Goal: Information Seeking & Learning: Learn about a topic

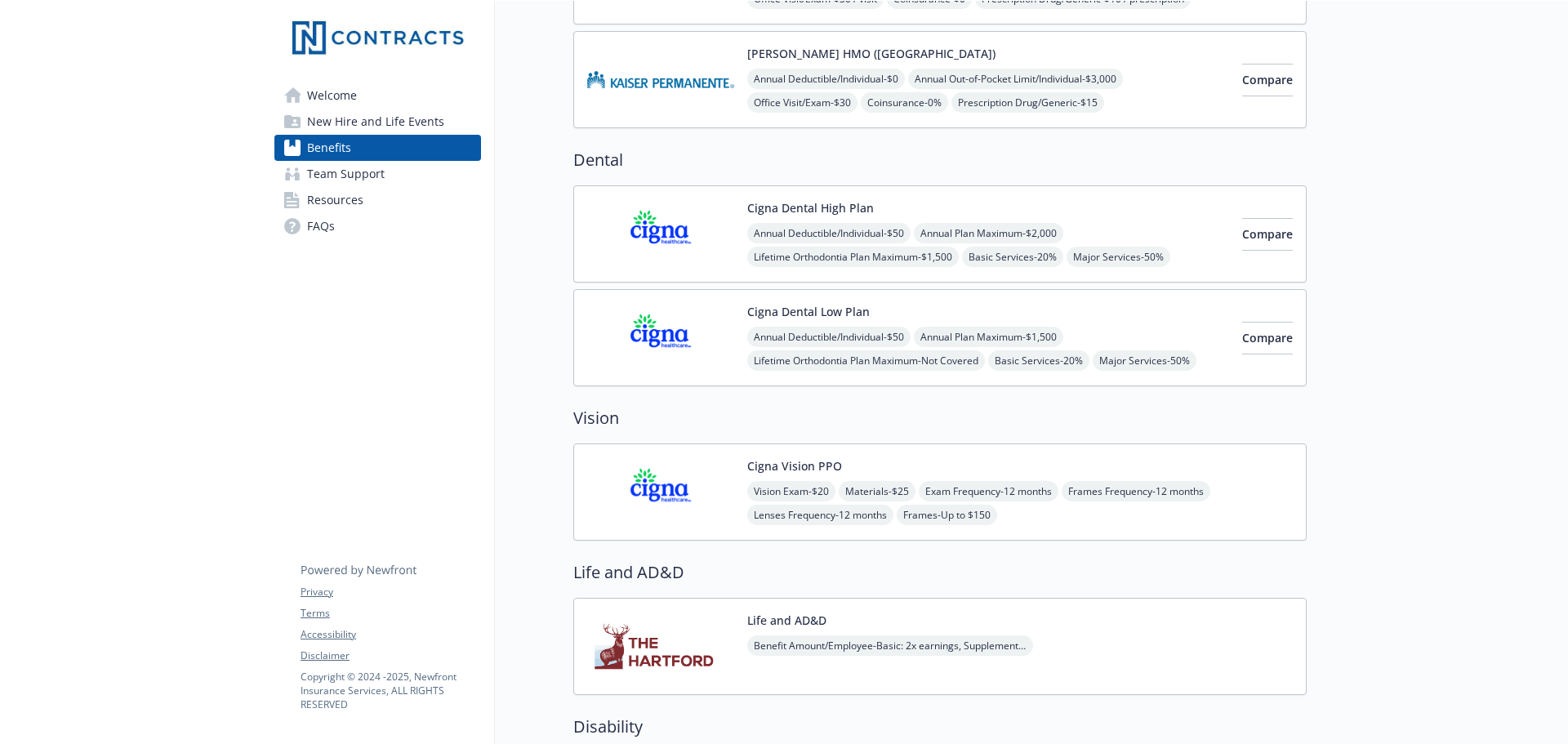
scroll to position [490, 0]
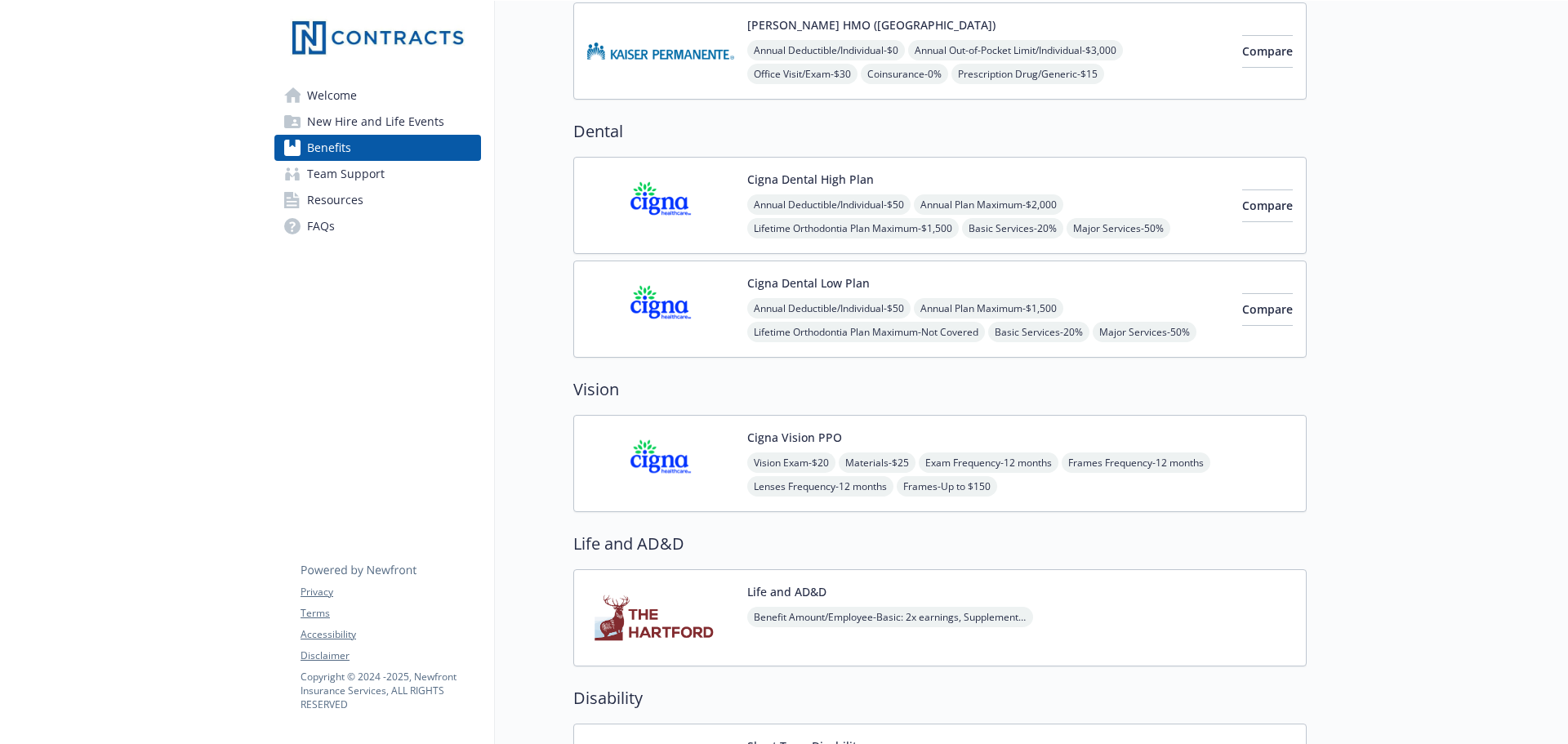
click at [1117, 306] on div "Annual Deductible/Individual - $50 Annual Plan Maximum - $1,500 Lifetime Orthod…" at bounding box center [988, 331] width 481 height 68
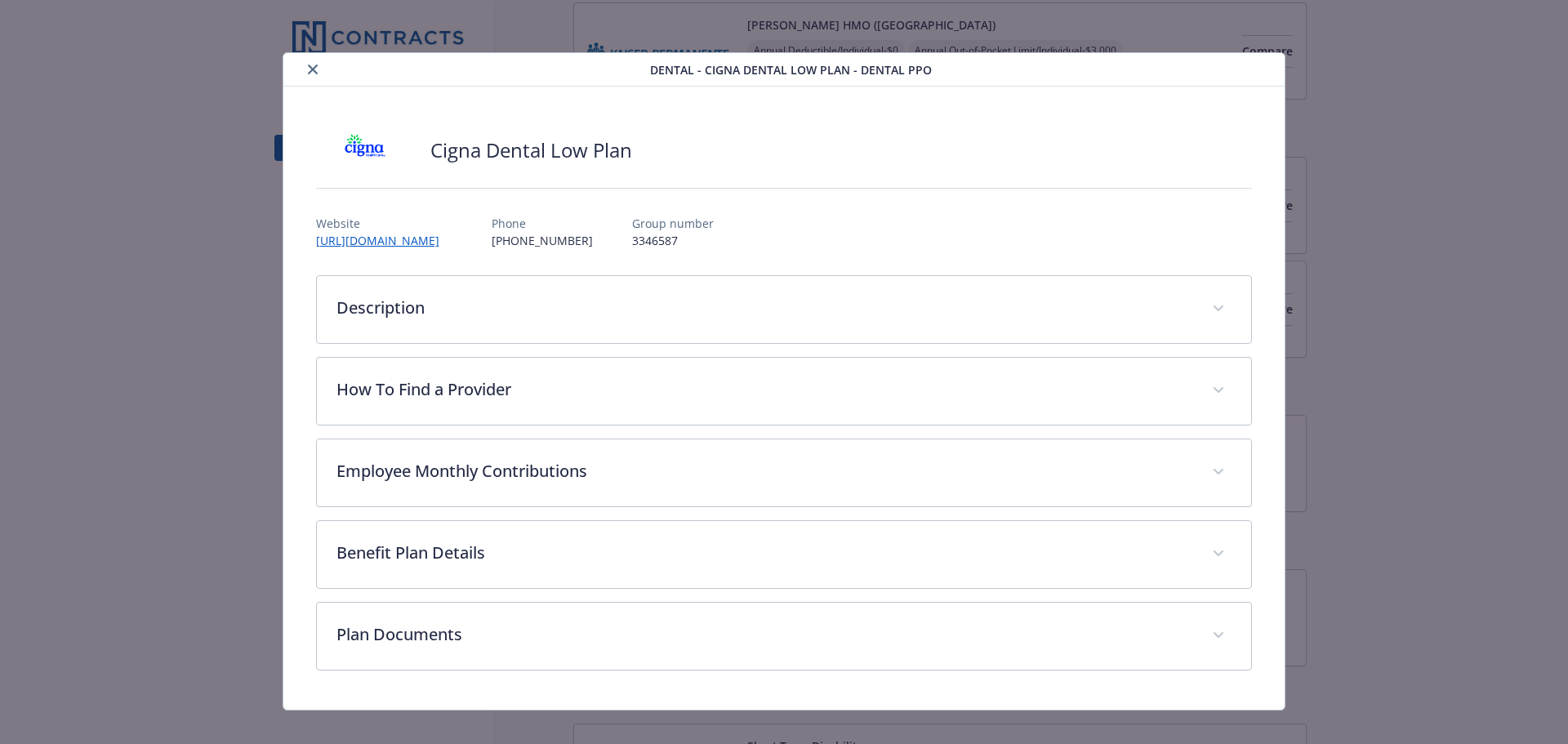
scroll to position [19, 0]
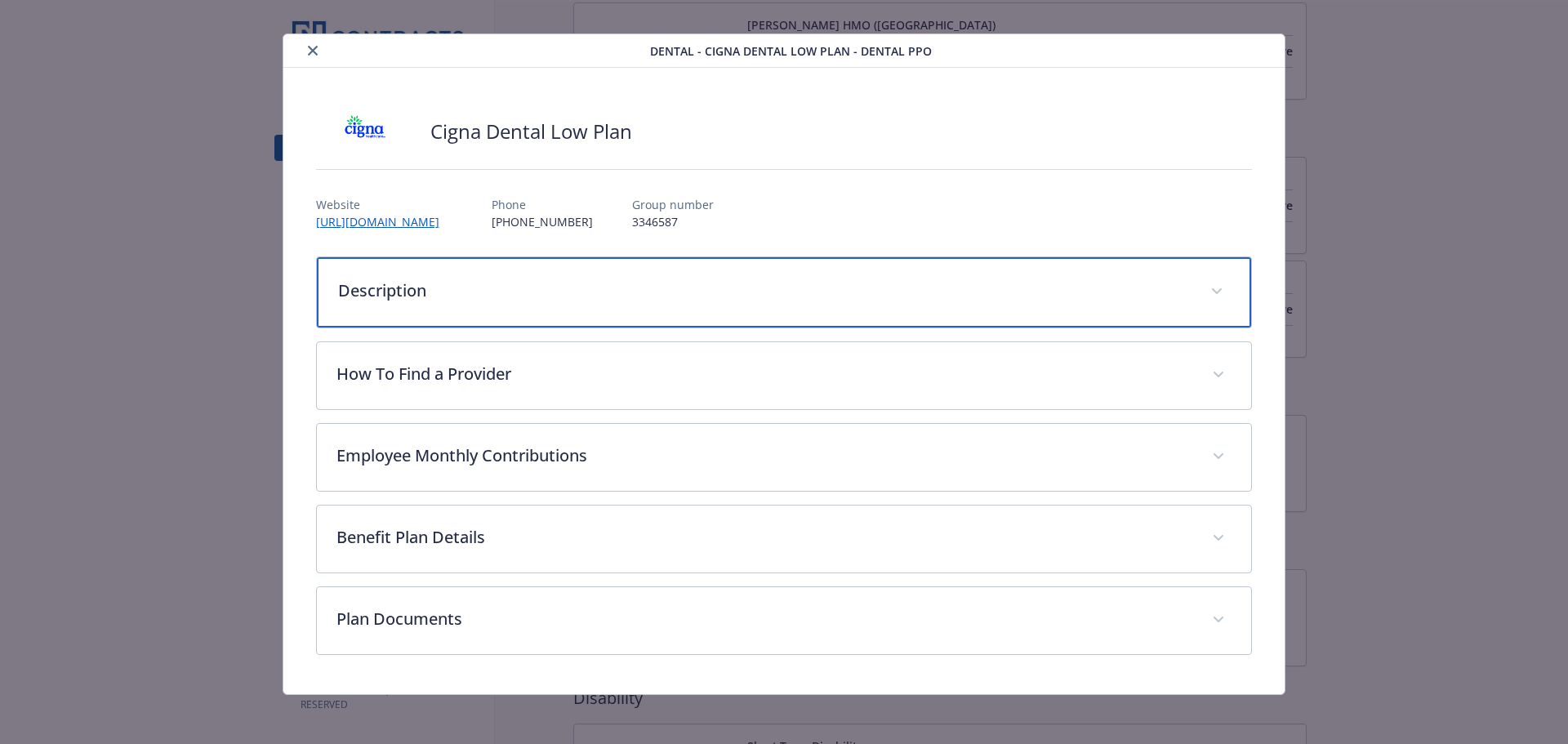
click at [925, 289] on p "Description" at bounding box center [765, 291] width 853 height 24
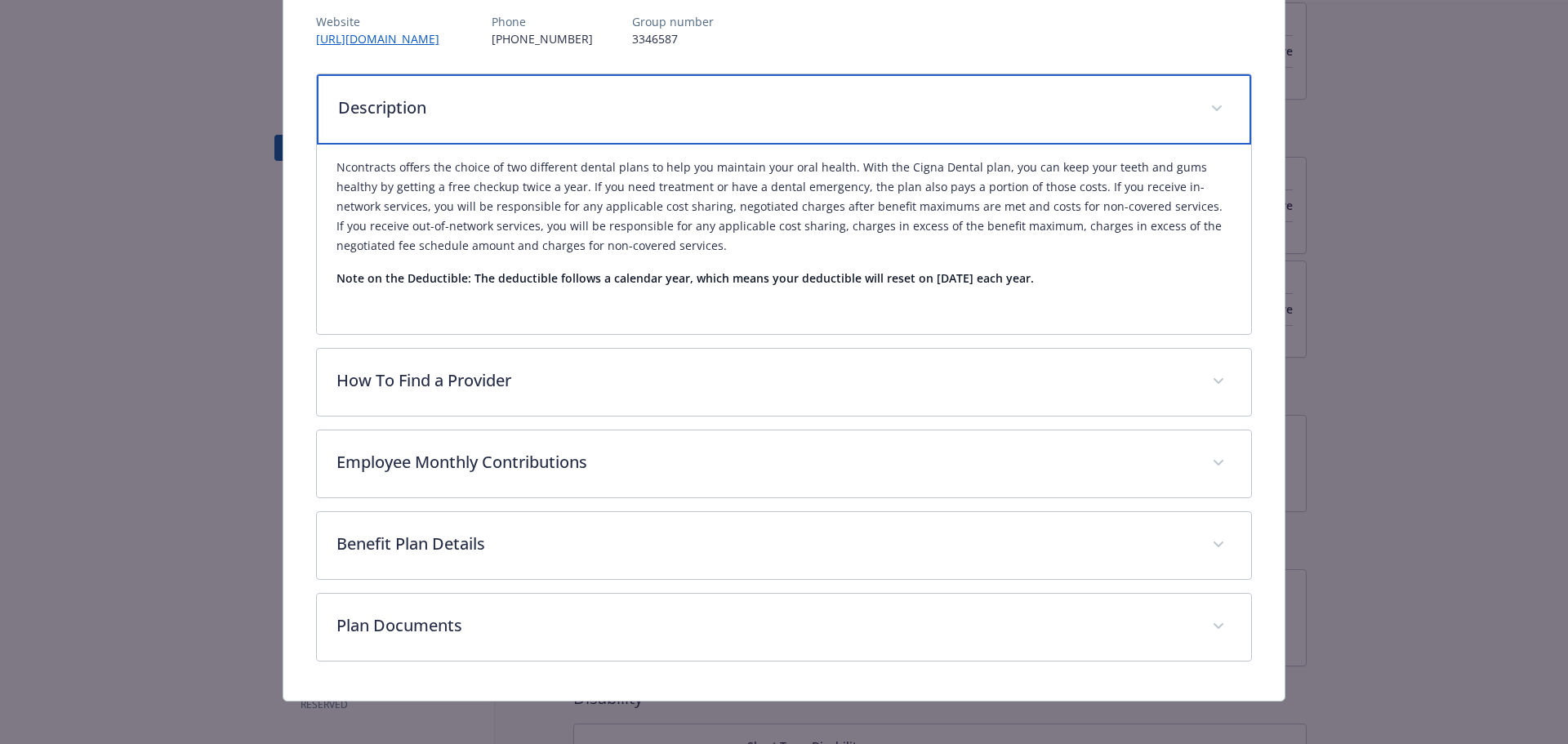
scroll to position [212, 0]
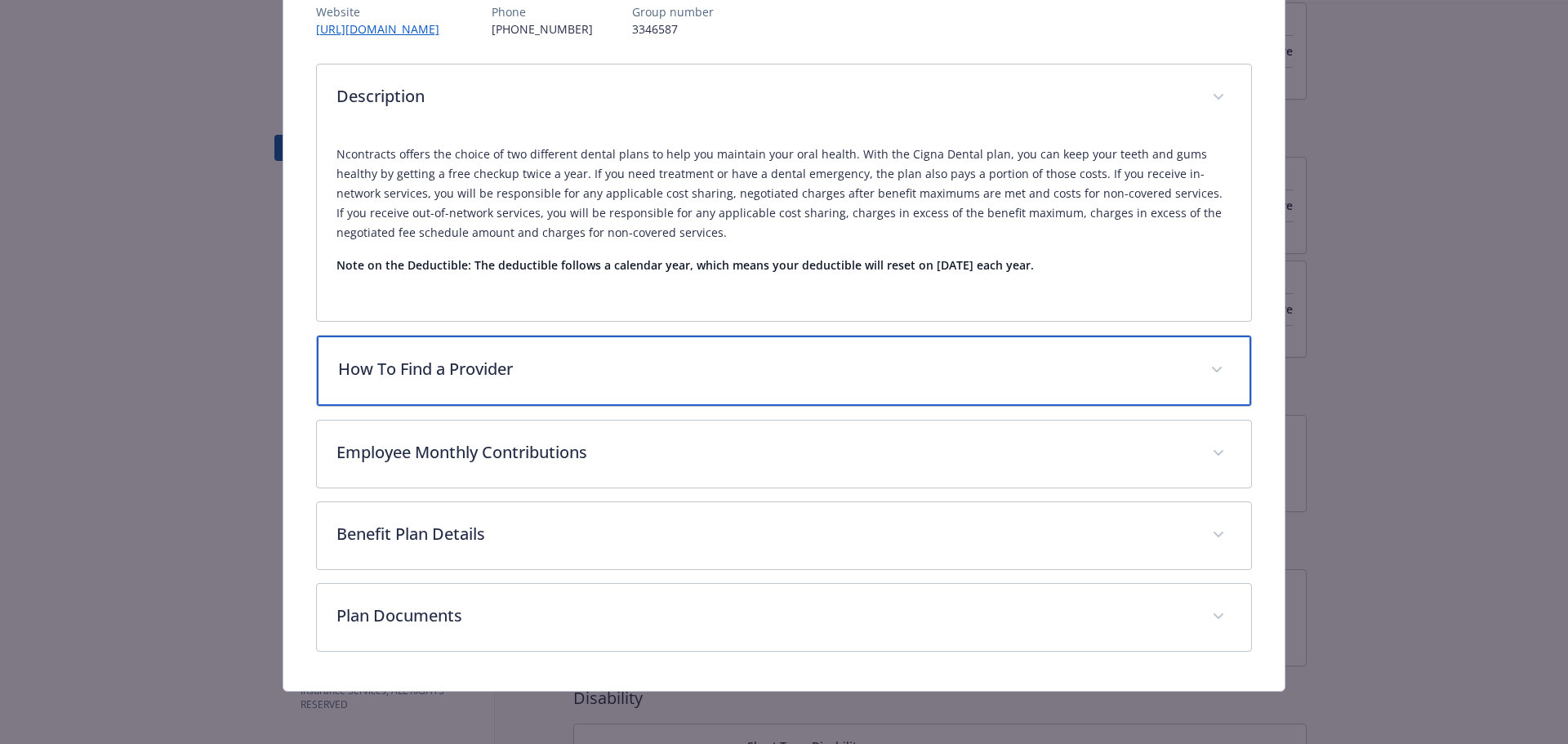
click at [922, 371] on p "How To Find a Provider" at bounding box center [765, 368] width 853 height 24
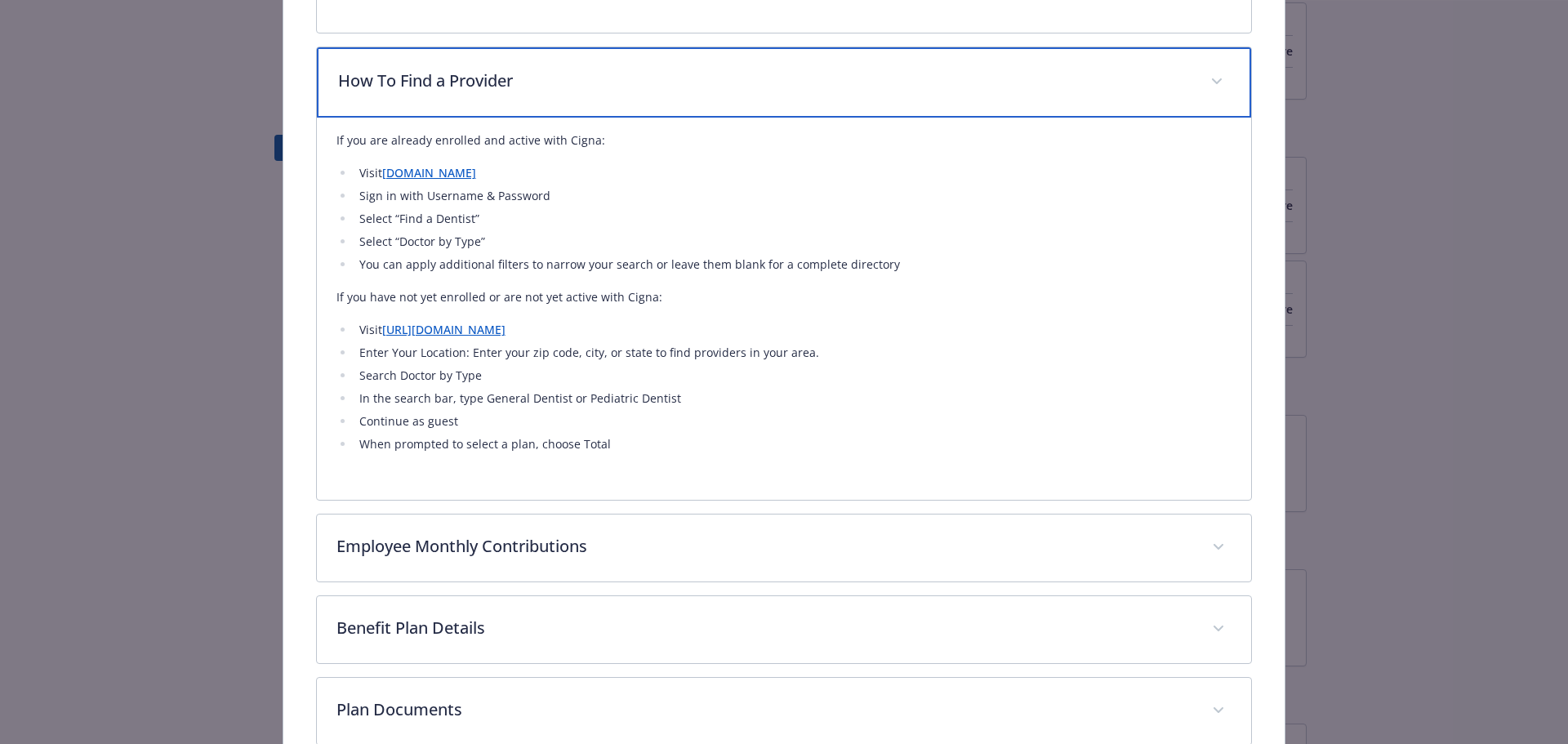
scroll to position [539, 0]
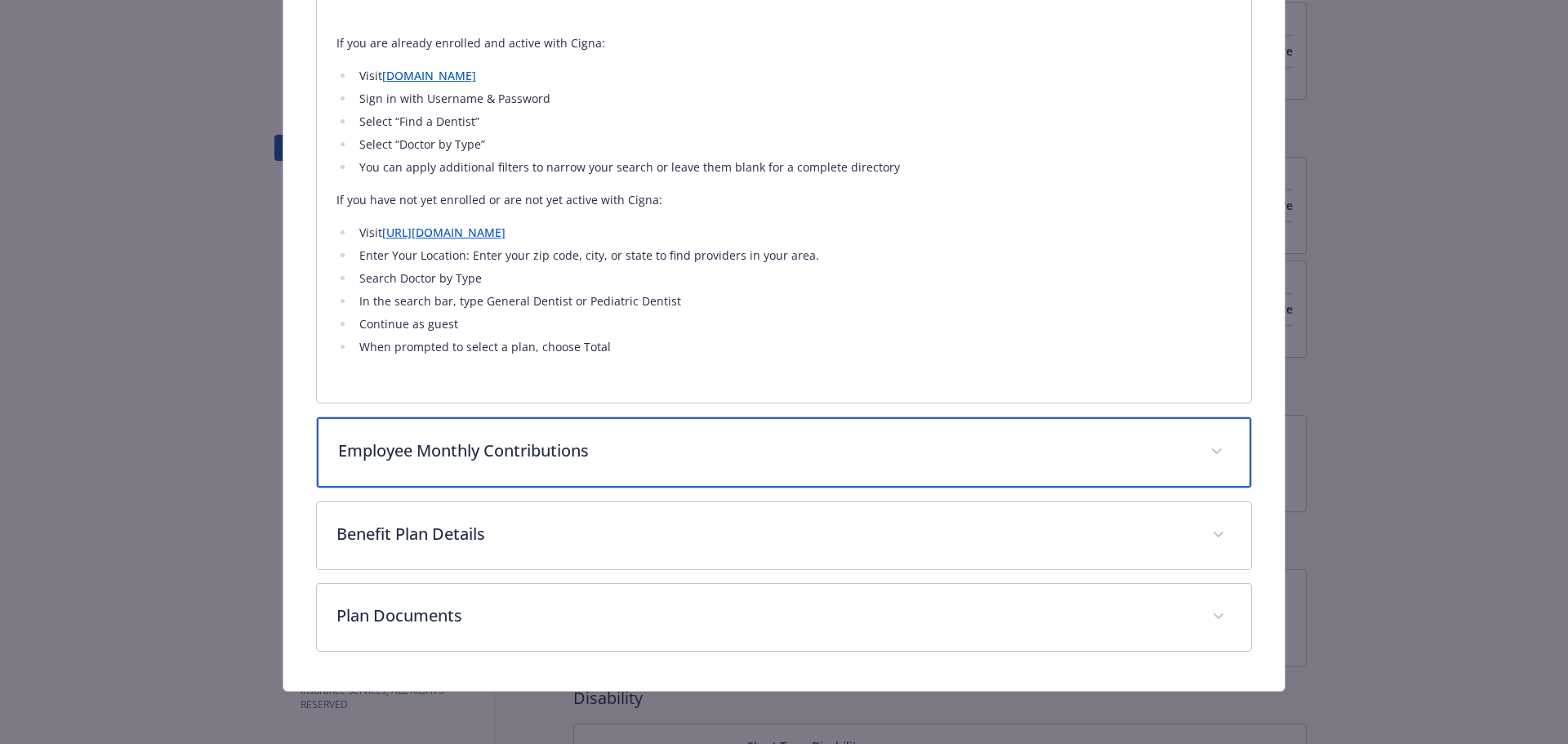
click at [888, 463] on p "Employee Monthly Contributions" at bounding box center [765, 451] width 853 height 24
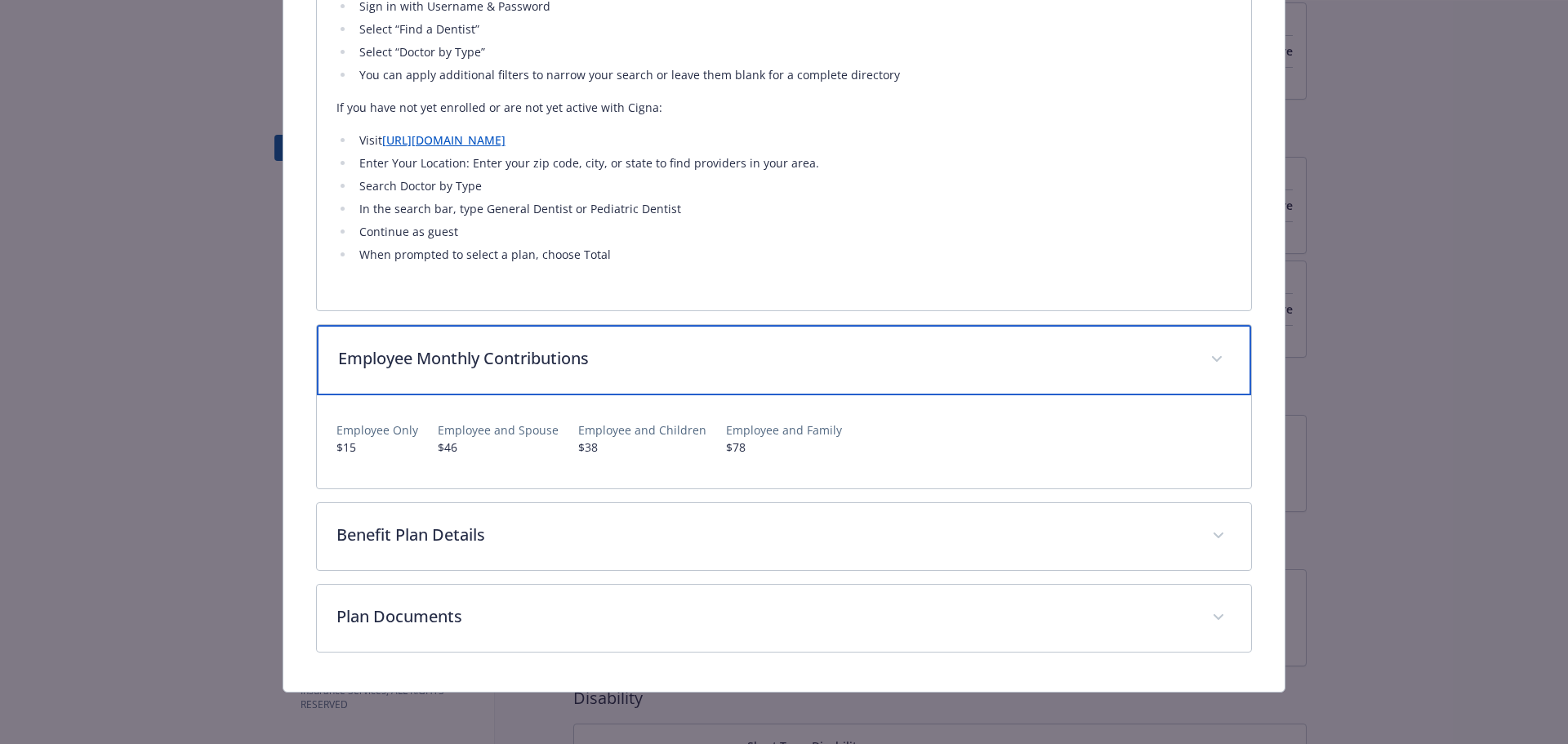
scroll to position [687, 0]
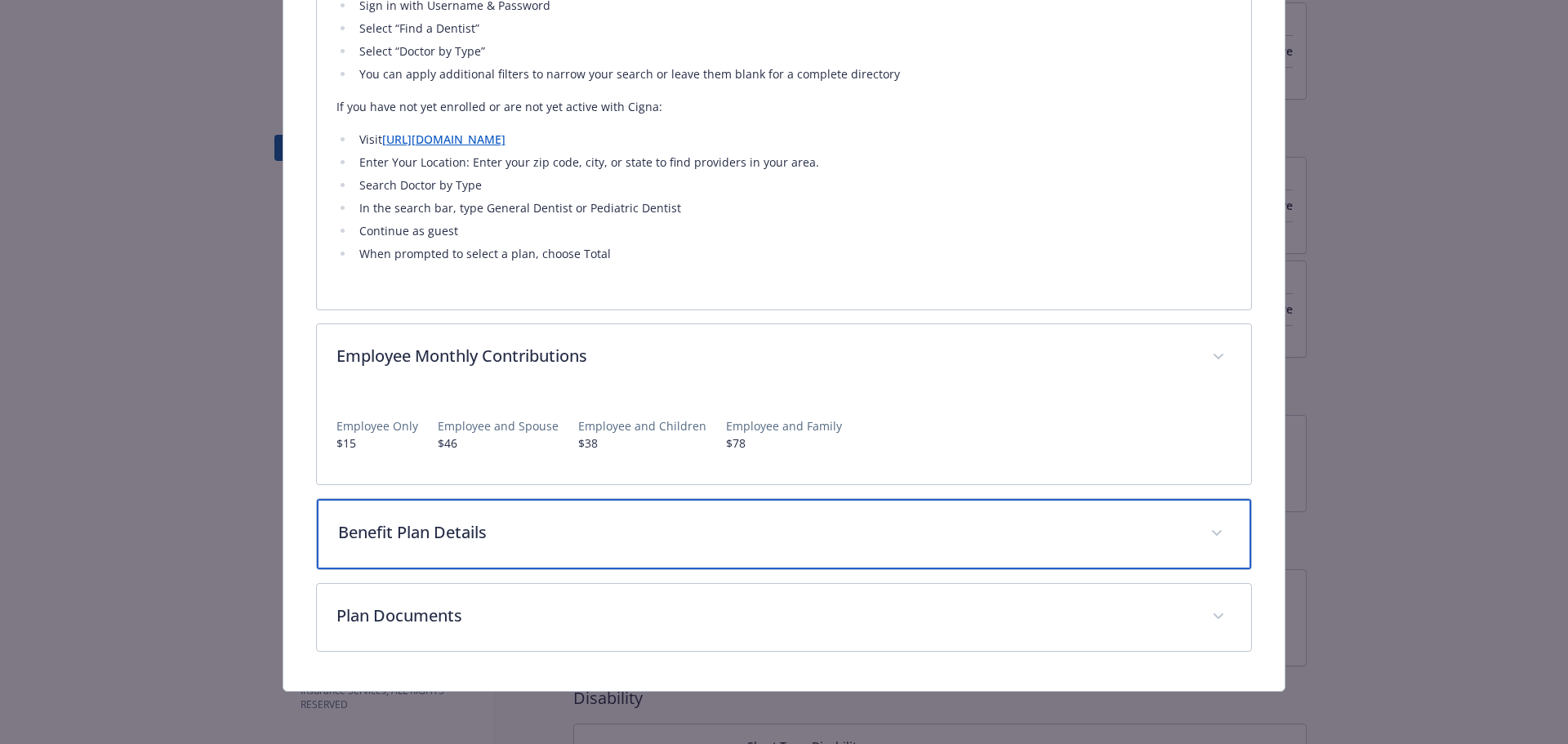
click at [836, 501] on div "Benefit Plan Details" at bounding box center [784, 534] width 935 height 71
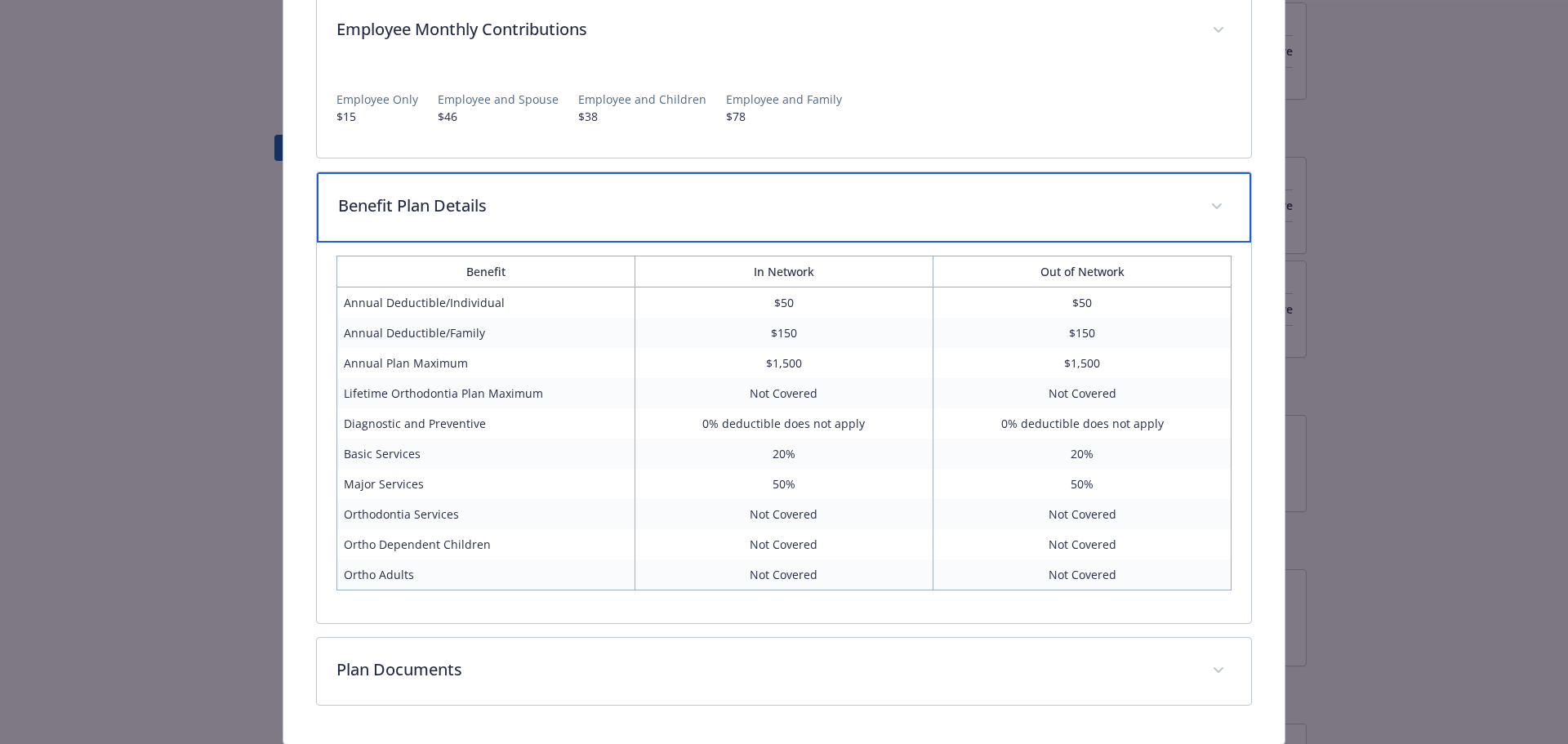
scroll to position [1067, 0]
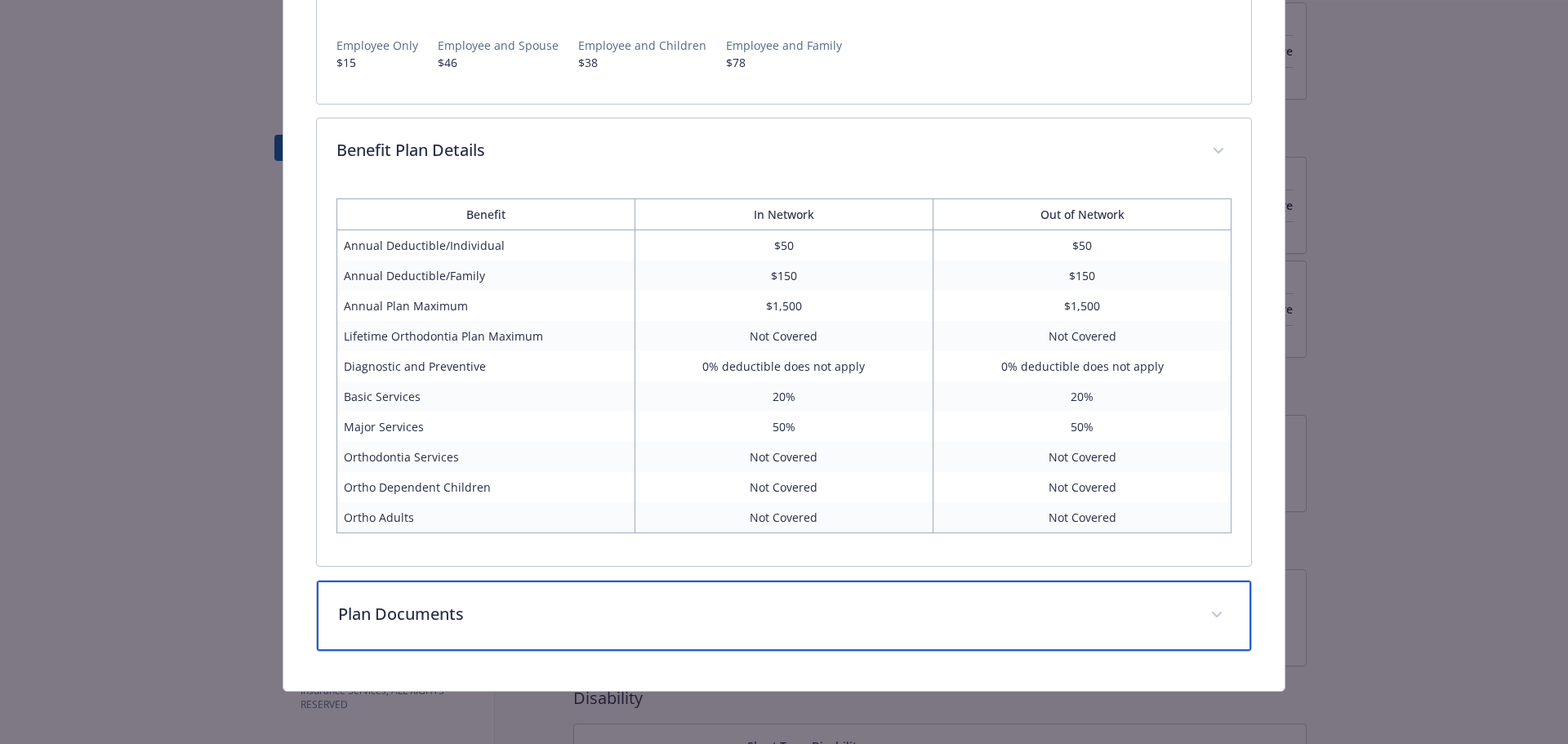
click at [739, 627] on div "Plan Documents" at bounding box center [784, 616] width 935 height 71
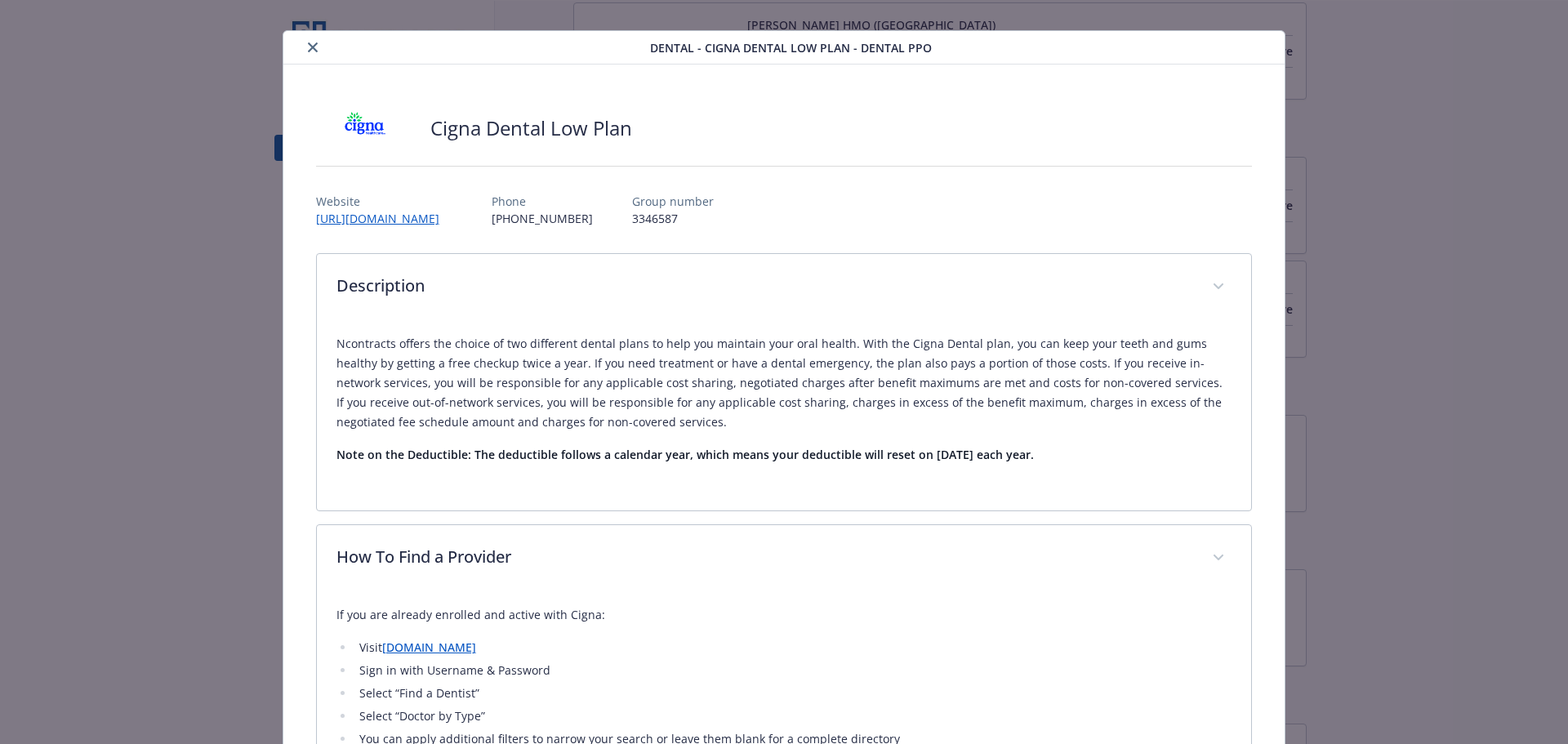
scroll to position [0, 0]
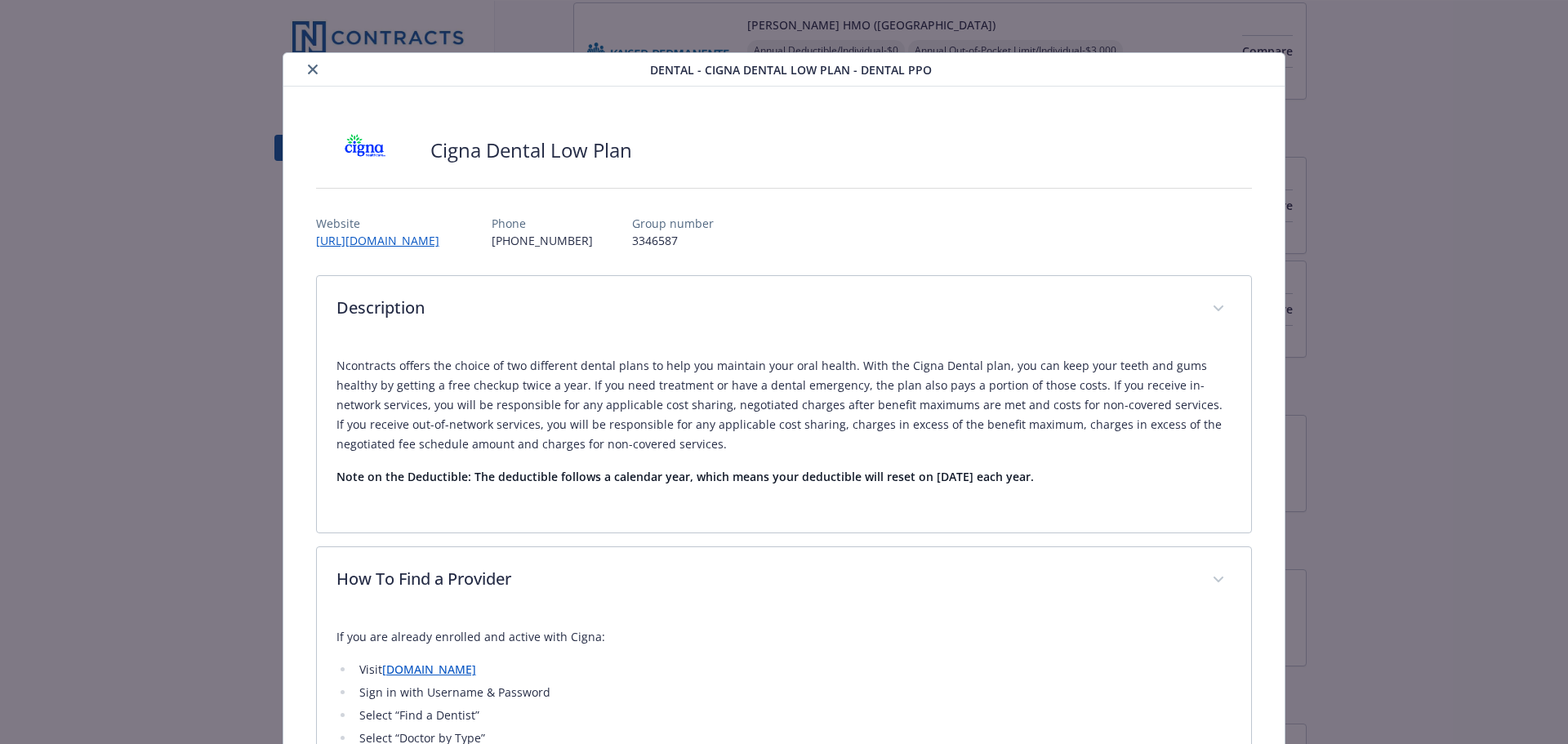
click at [308, 72] on icon "close" at bounding box center [312, 69] width 10 height 10
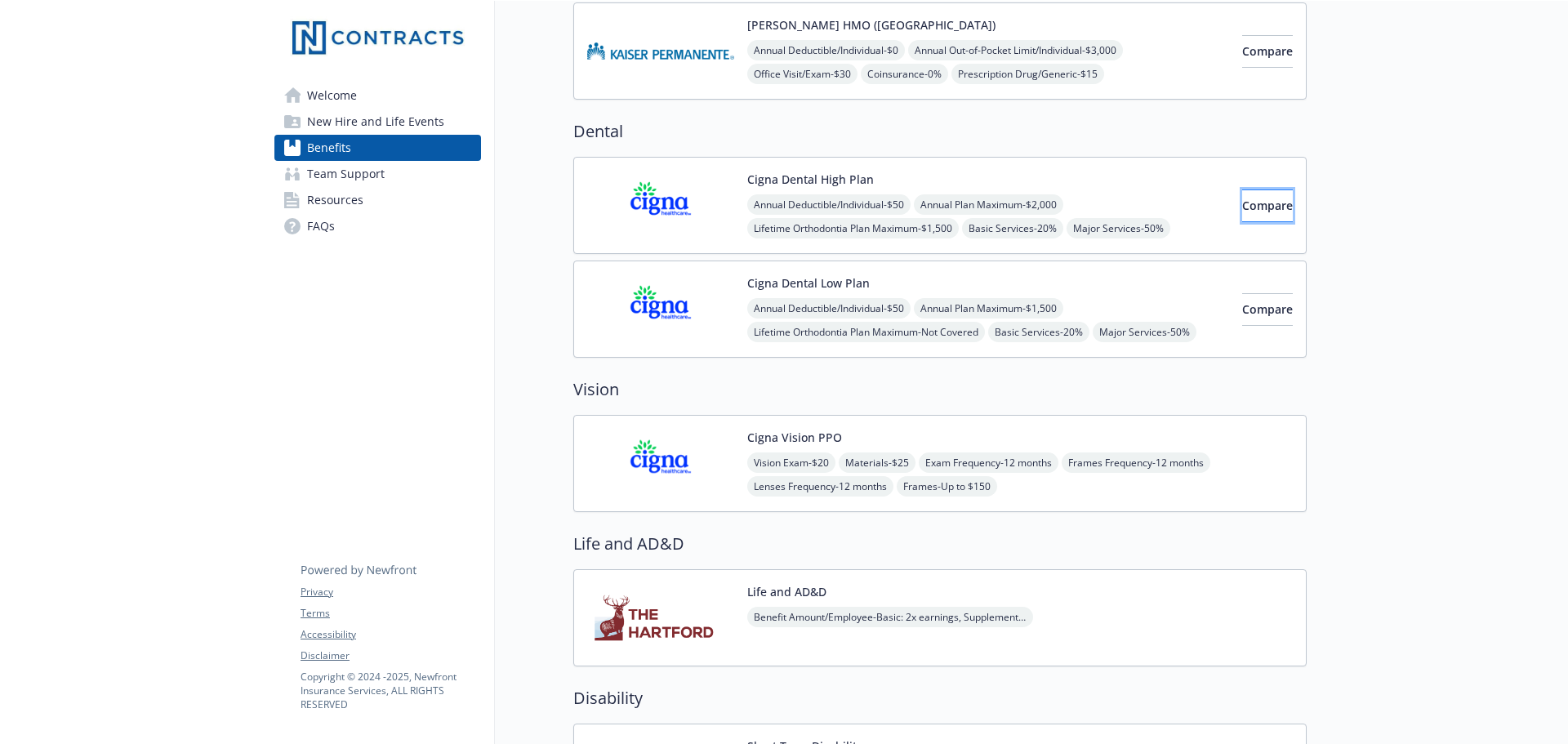
click at [1242, 208] on span "Compare" at bounding box center [1268, 205] width 51 height 15
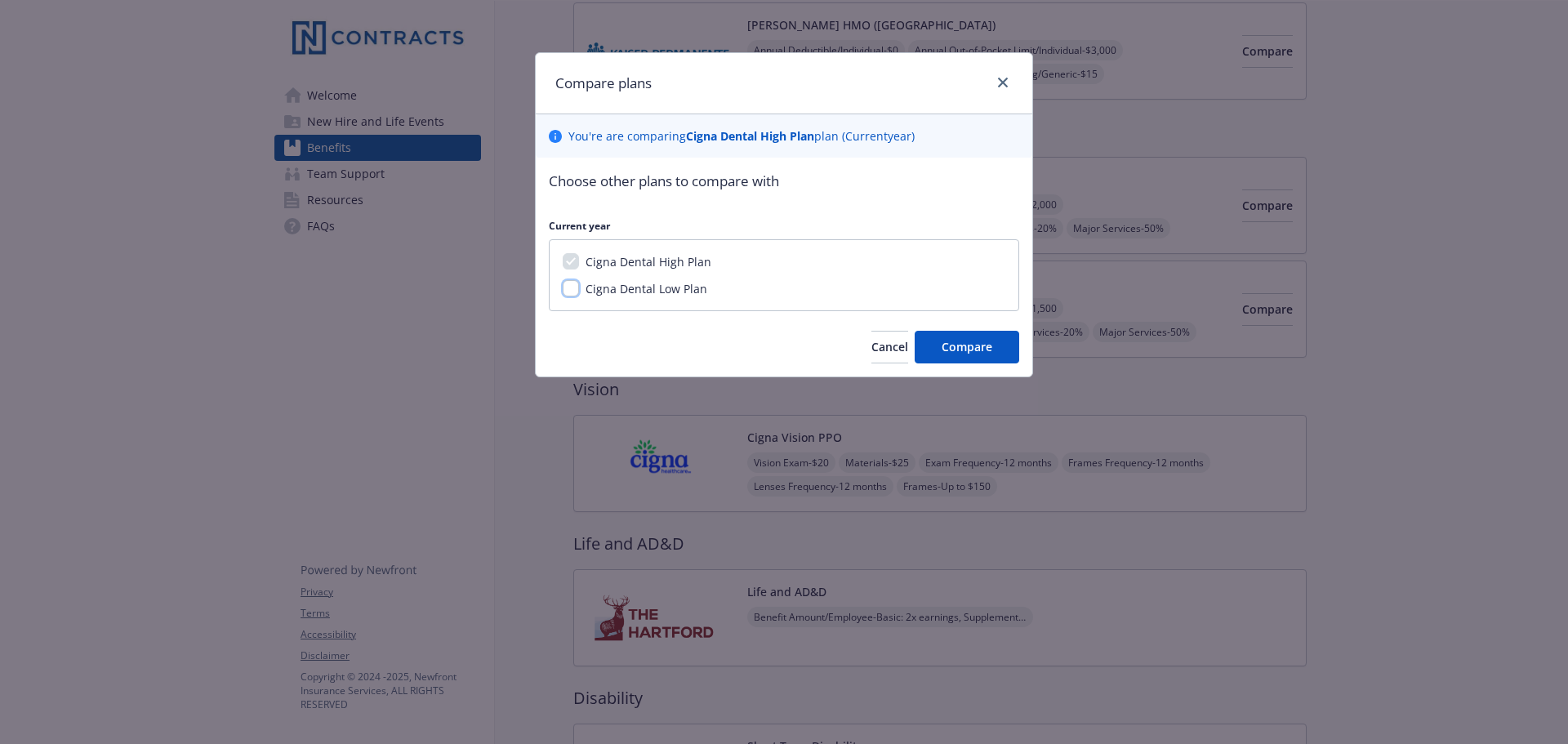
click at [574, 290] on input "Cigna Dental Low Plan" at bounding box center [571, 289] width 16 height 16
checkbox input "true"
click at [978, 343] on span "Compare" at bounding box center [966, 347] width 51 height 15
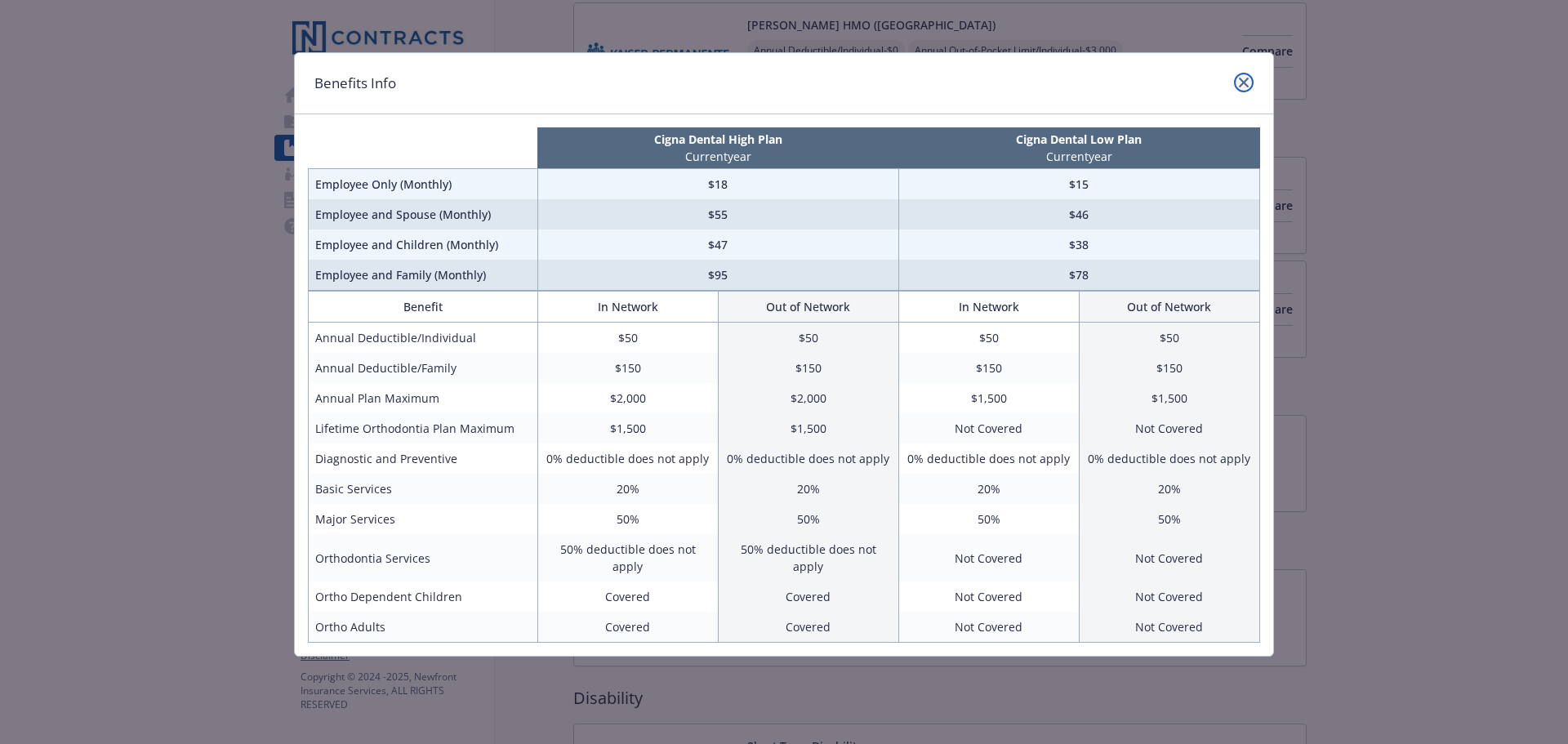
click at [1241, 82] on icon "close" at bounding box center [1243, 82] width 10 height 10
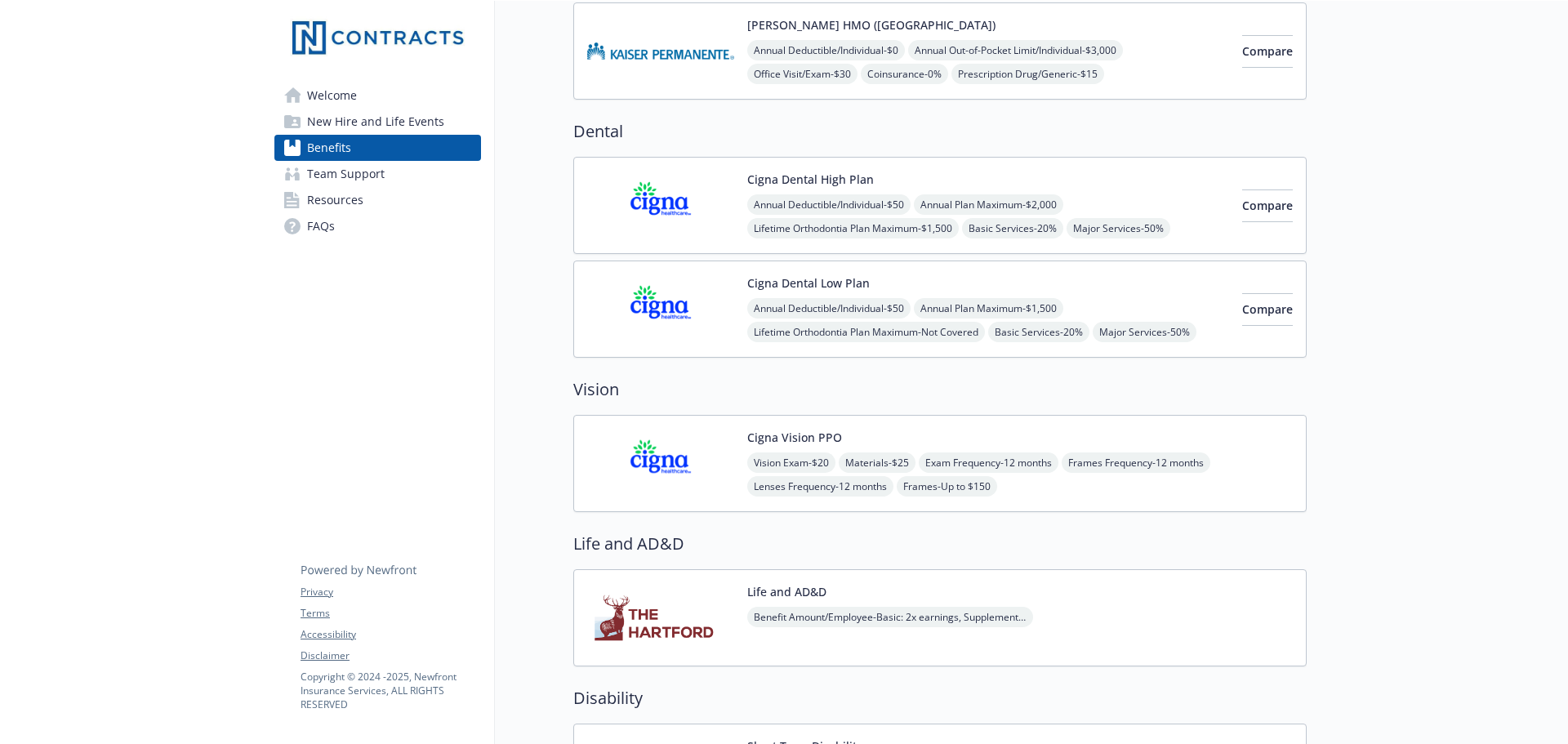
click at [1097, 315] on div "Annual Deductible/Individual - $50 Annual Plan Maximum - $1,500 Lifetime Orthod…" at bounding box center [988, 331] width 481 height 68
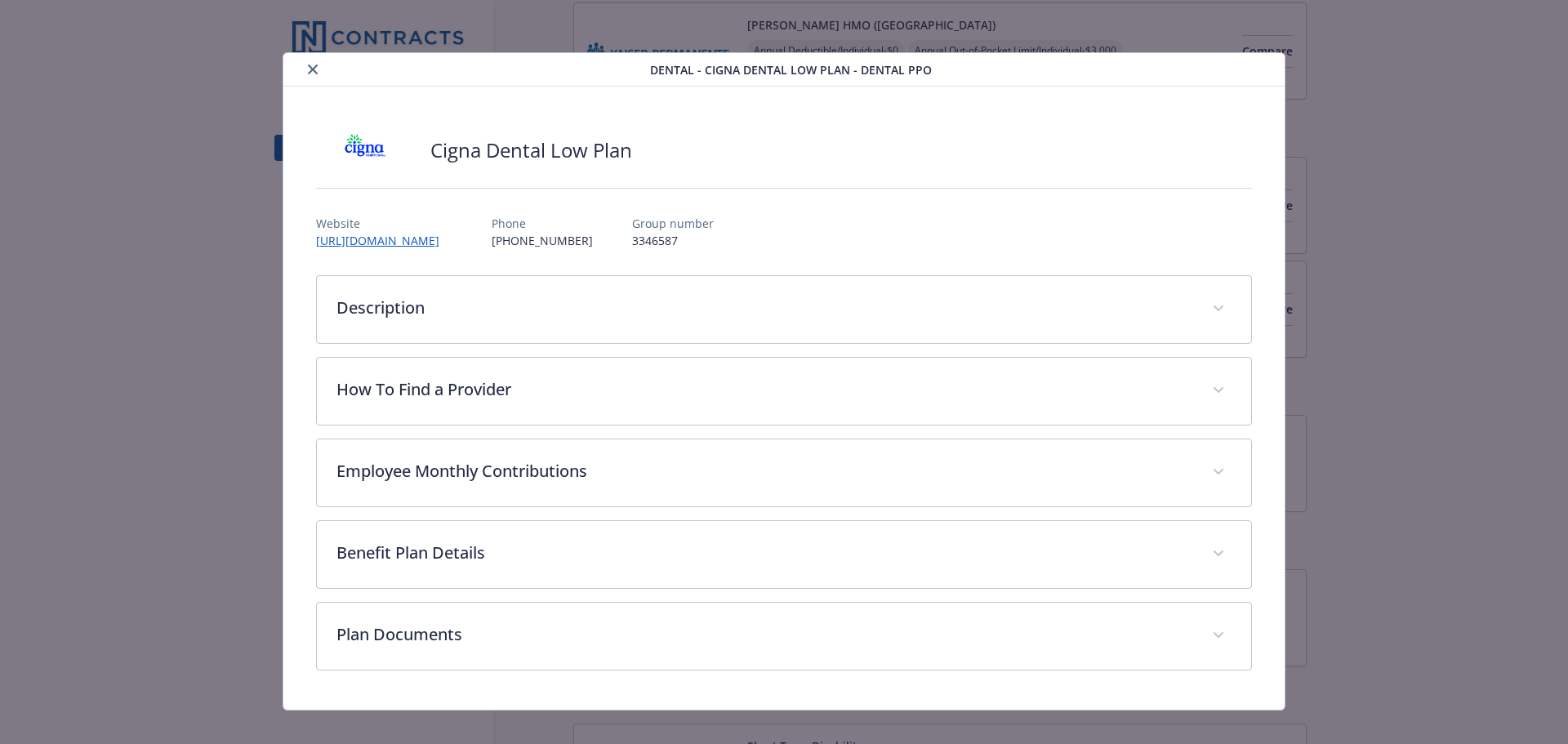
scroll to position [19, 0]
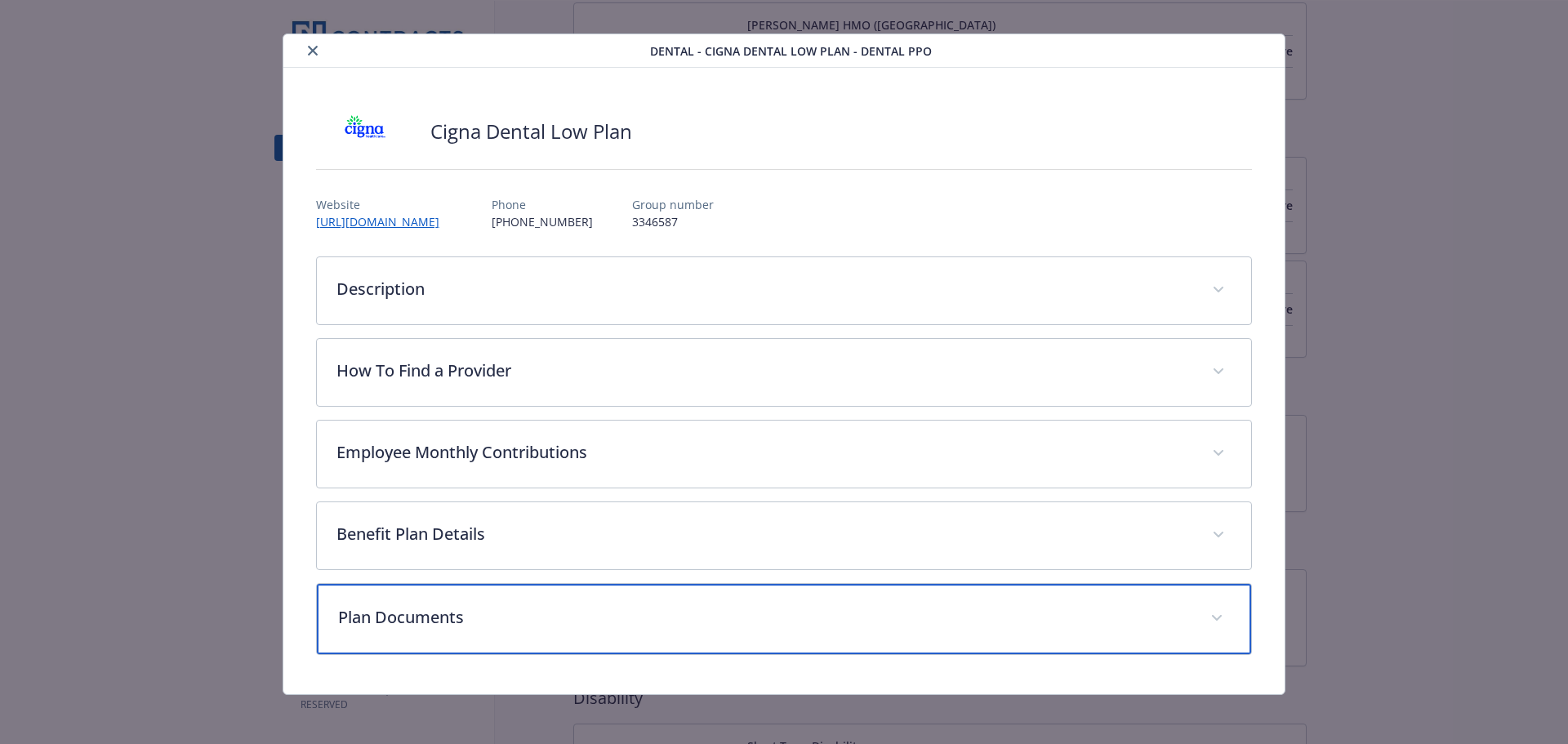
click at [889, 612] on p "Plan Documents" at bounding box center [765, 617] width 853 height 24
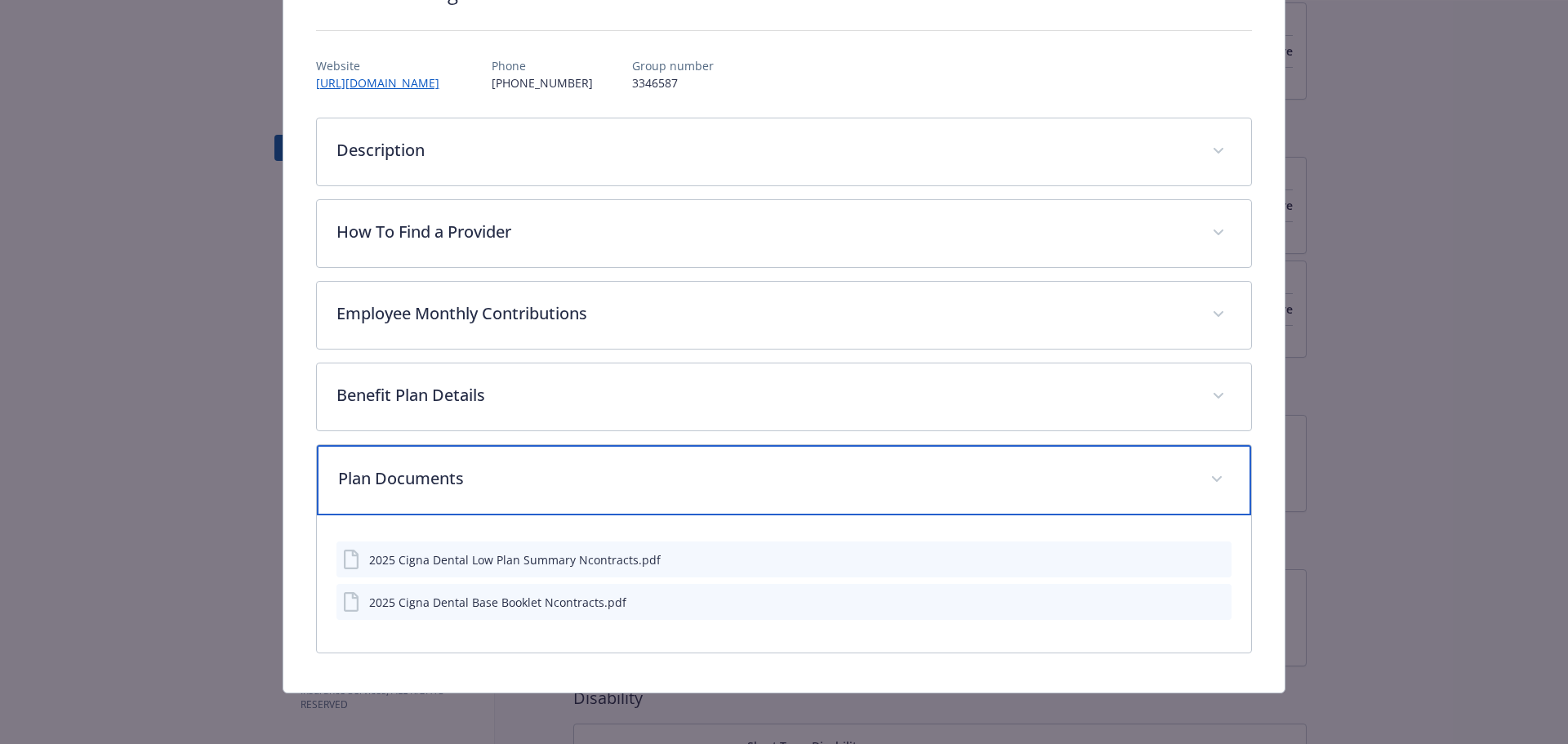
scroll to position [159, 0]
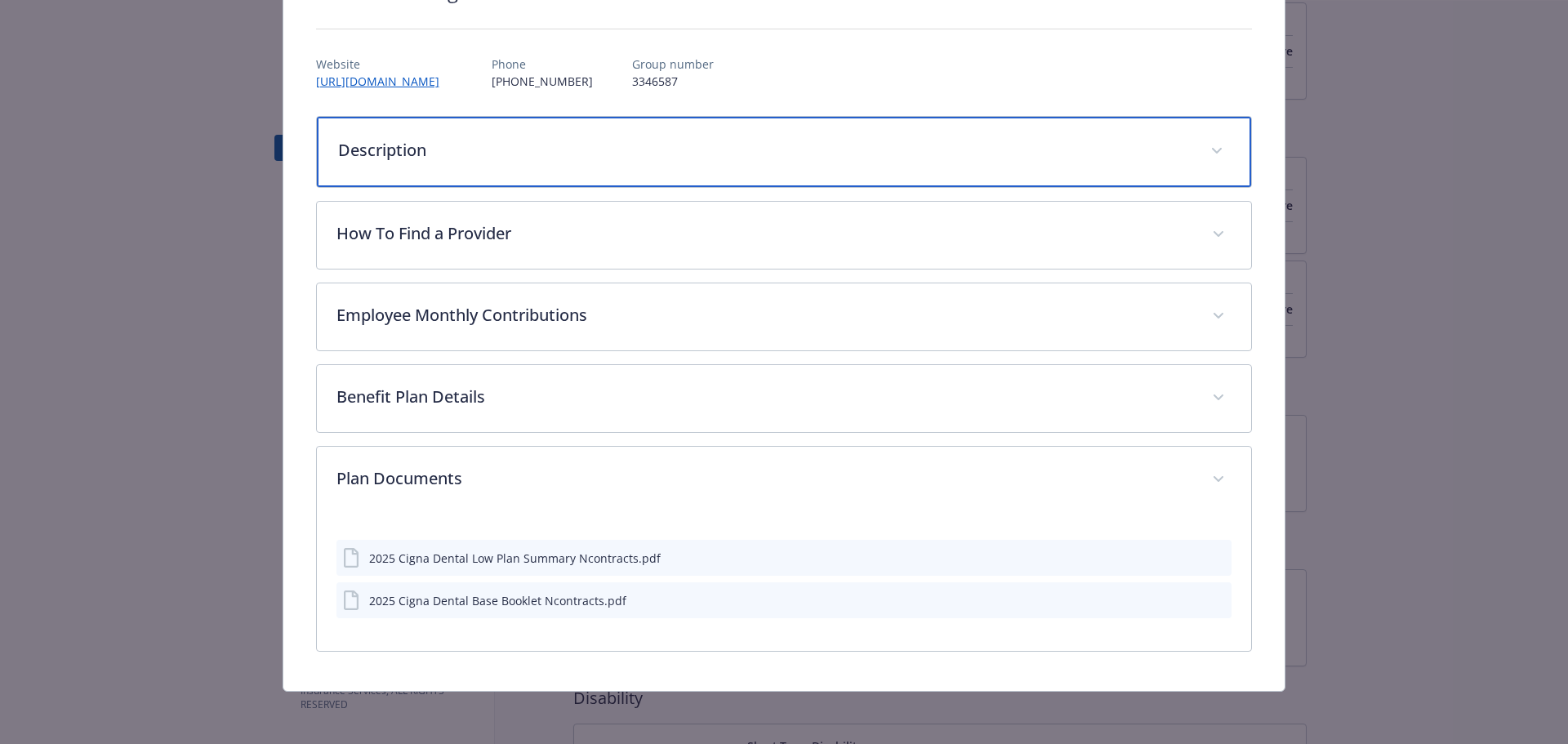
click at [1054, 151] on p "Description" at bounding box center [765, 150] width 853 height 24
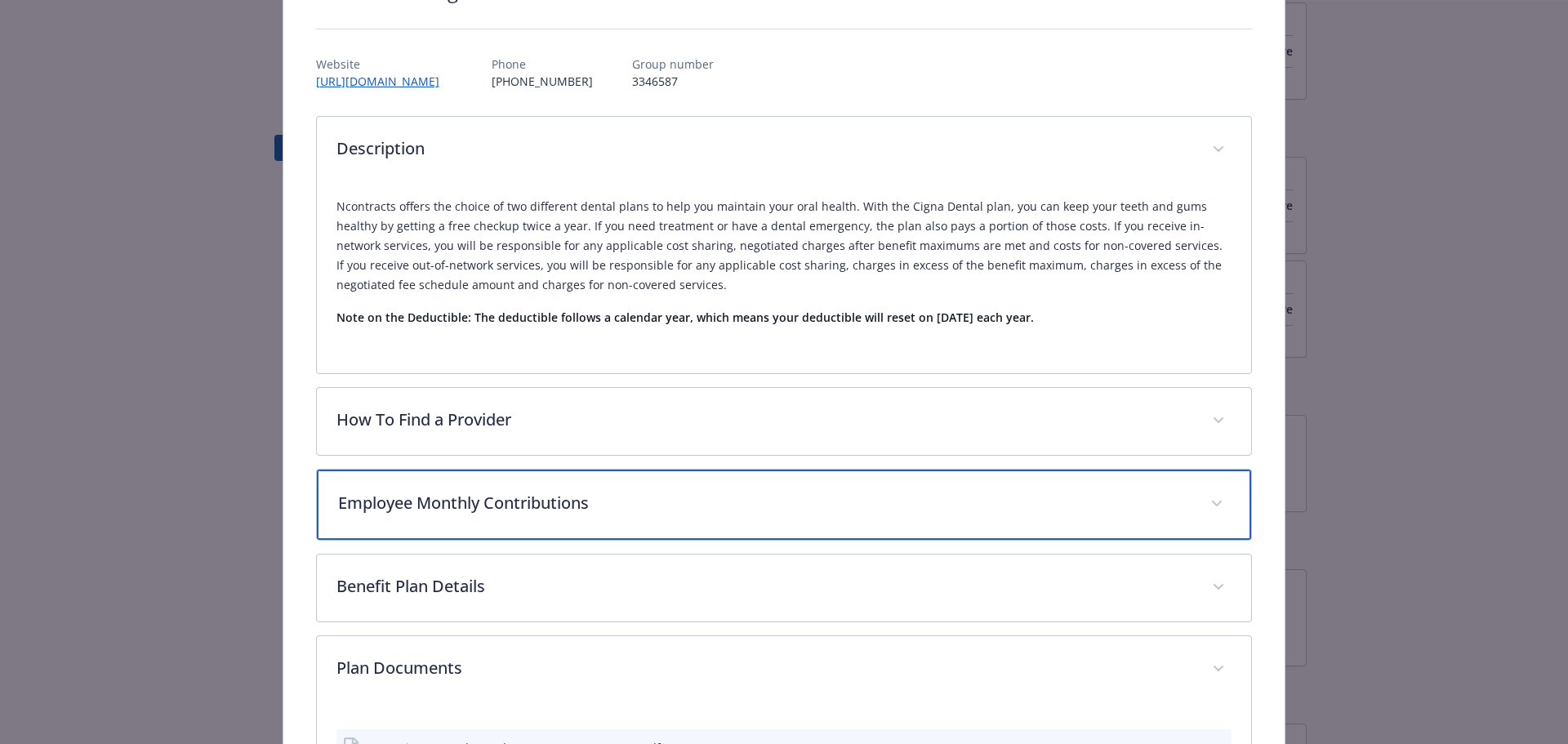
click at [866, 506] on p "Employee Monthly Contributions" at bounding box center [765, 502] width 853 height 24
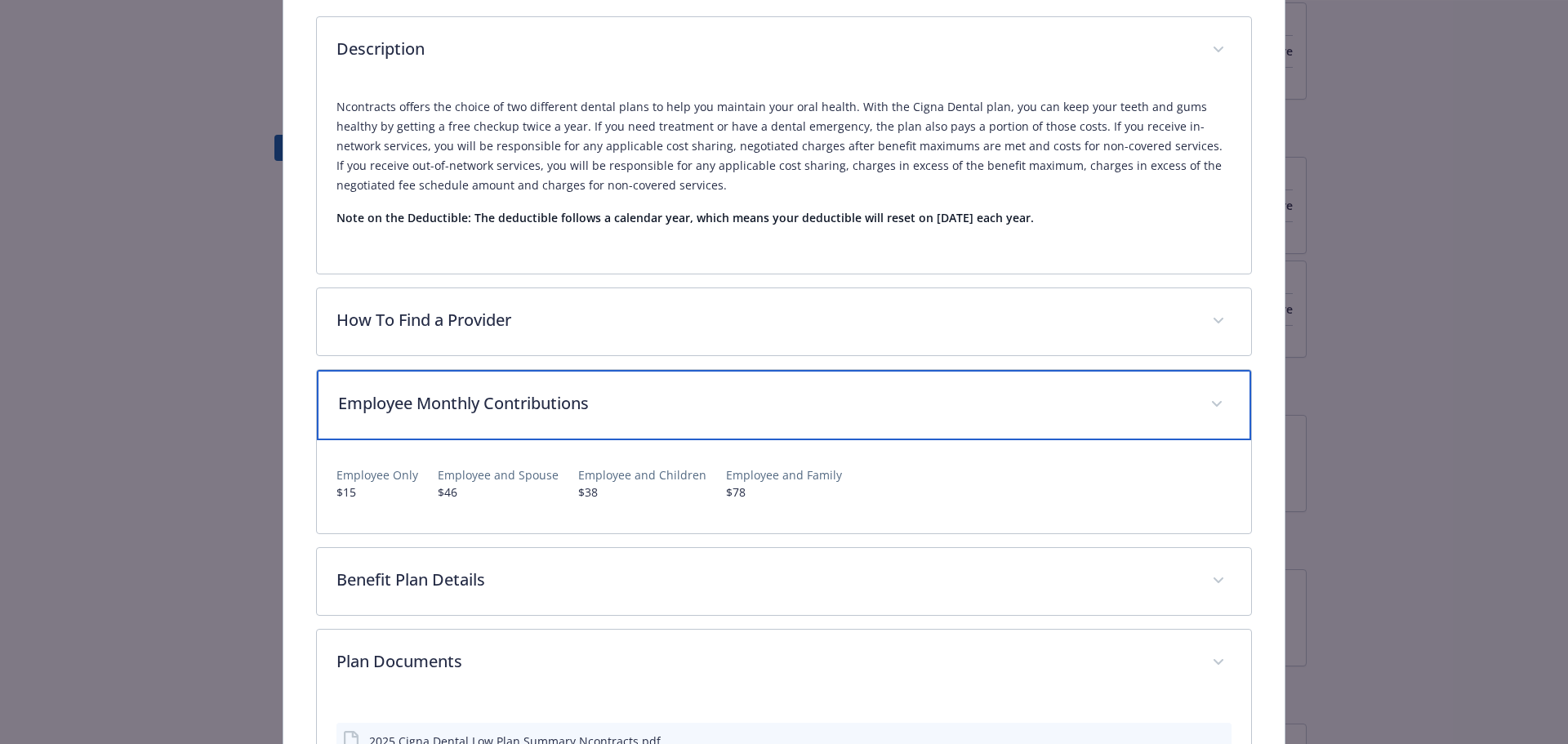
scroll to position [442, 0]
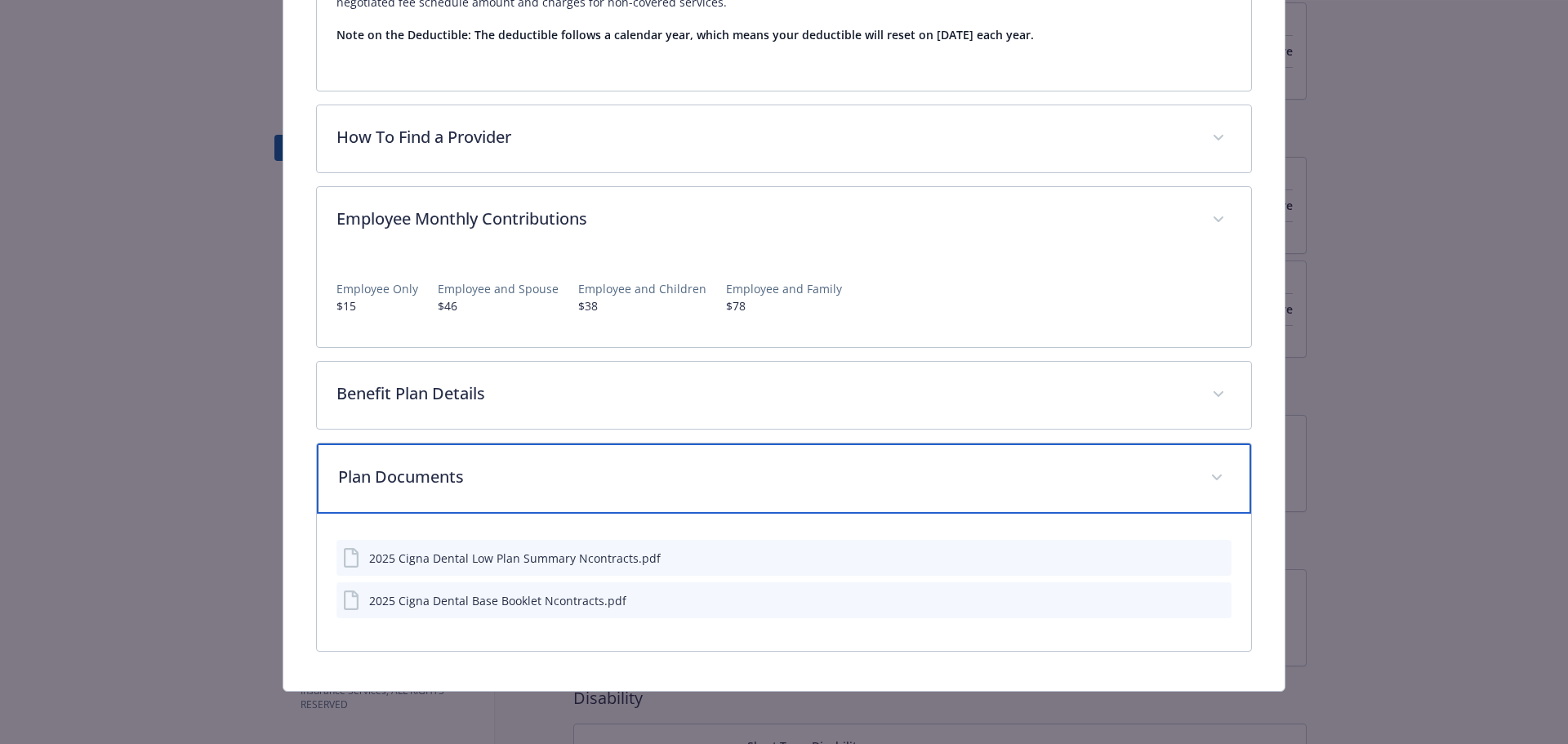
click at [879, 477] on p "Plan Documents" at bounding box center [765, 476] width 853 height 24
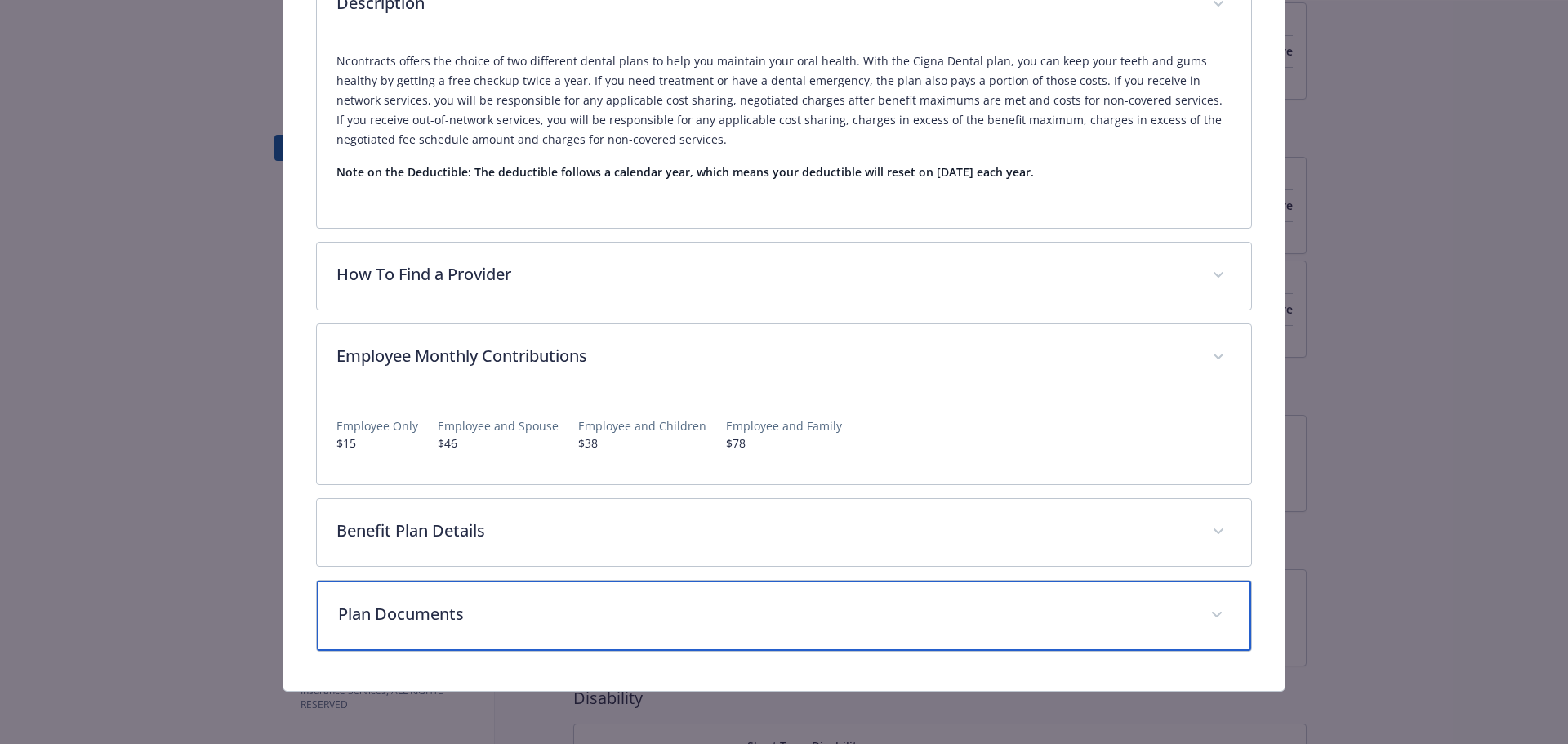
scroll to position [0, 0]
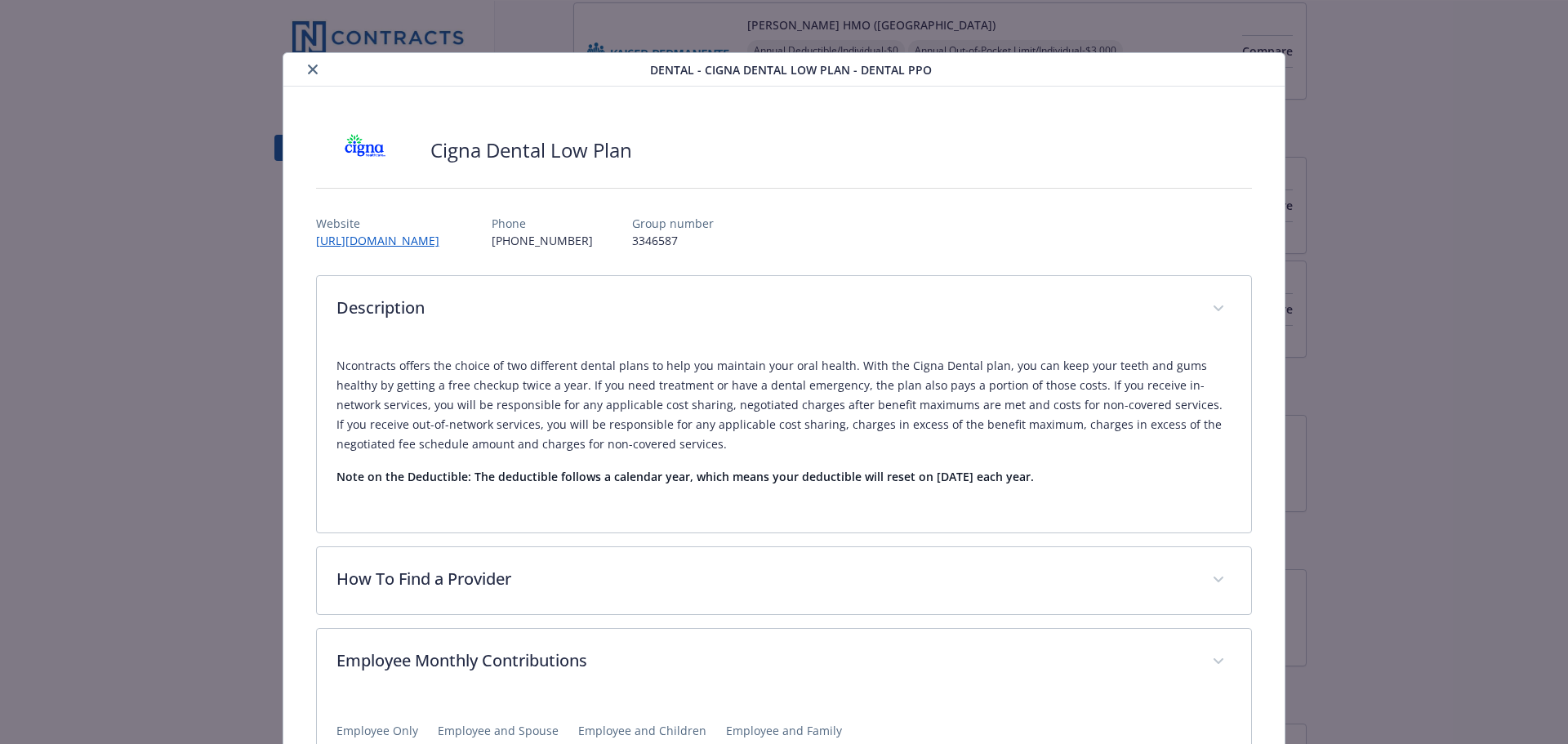
click at [304, 67] on button "close" at bounding box center [313, 70] width 20 height 20
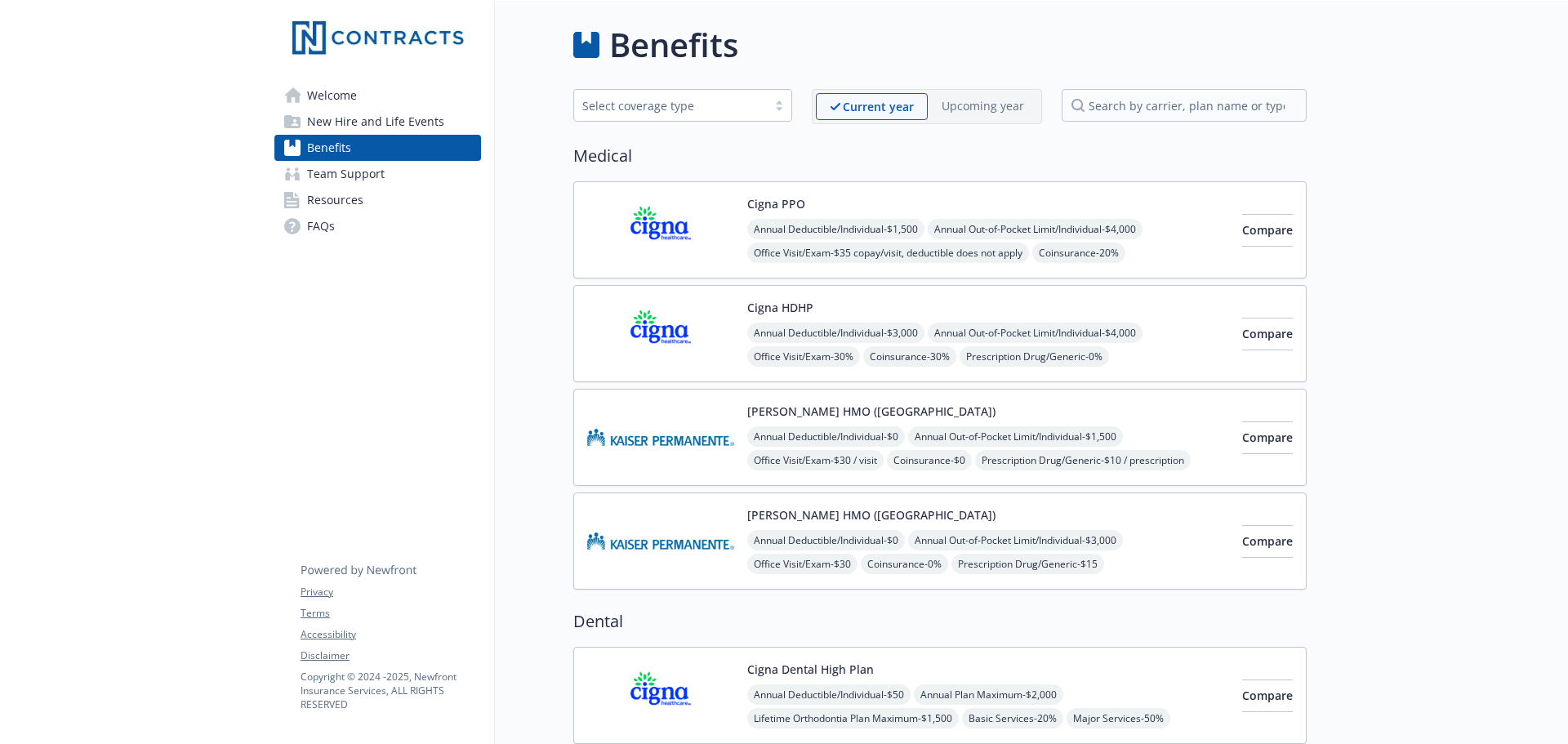
click at [355, 118] on span "New Hire and Life Events" at bounding box center [375, 121] width 138 height 26
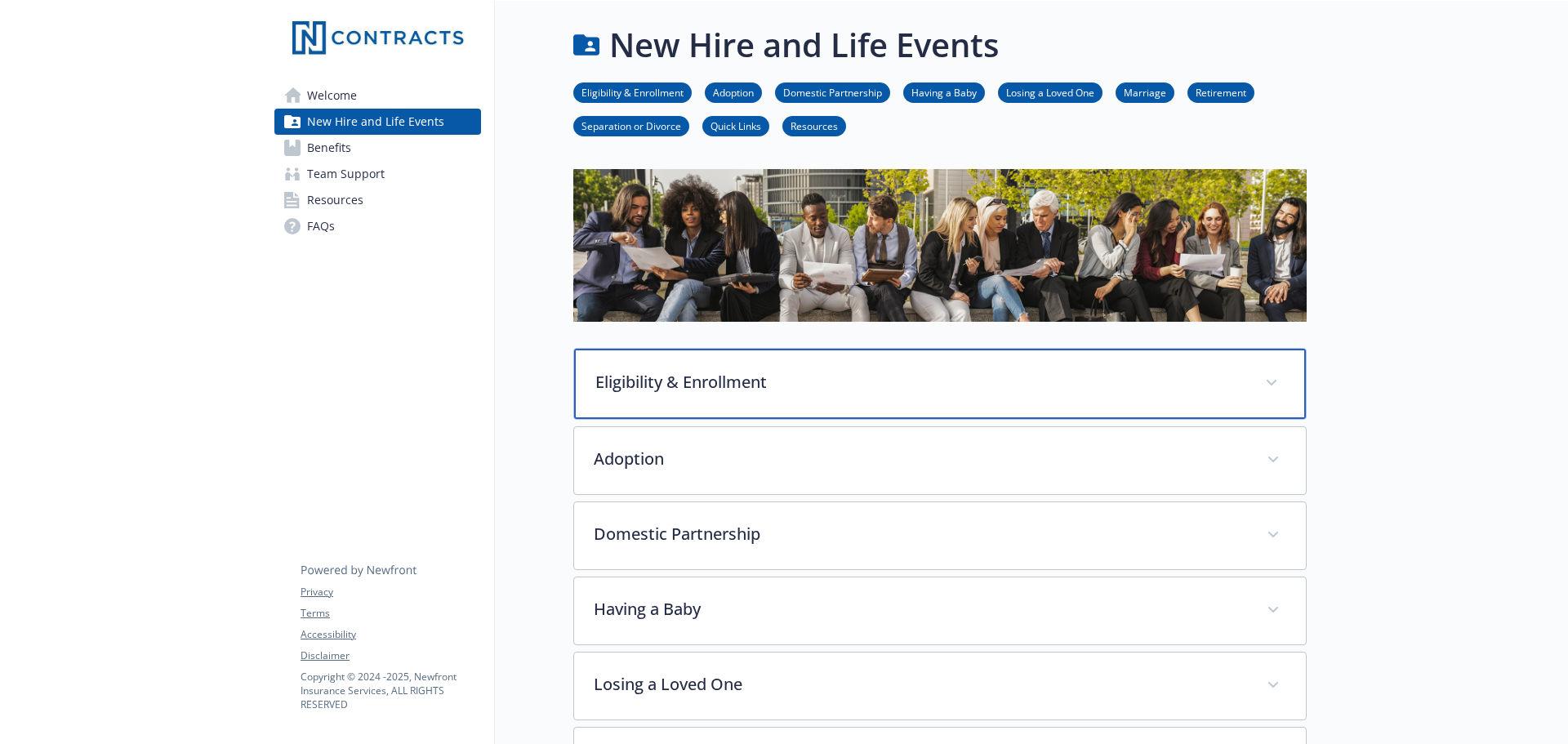
click at [874, 385] on p "Eligibility & Enrollment" at bounding box center [920, 382] width 650 height 24
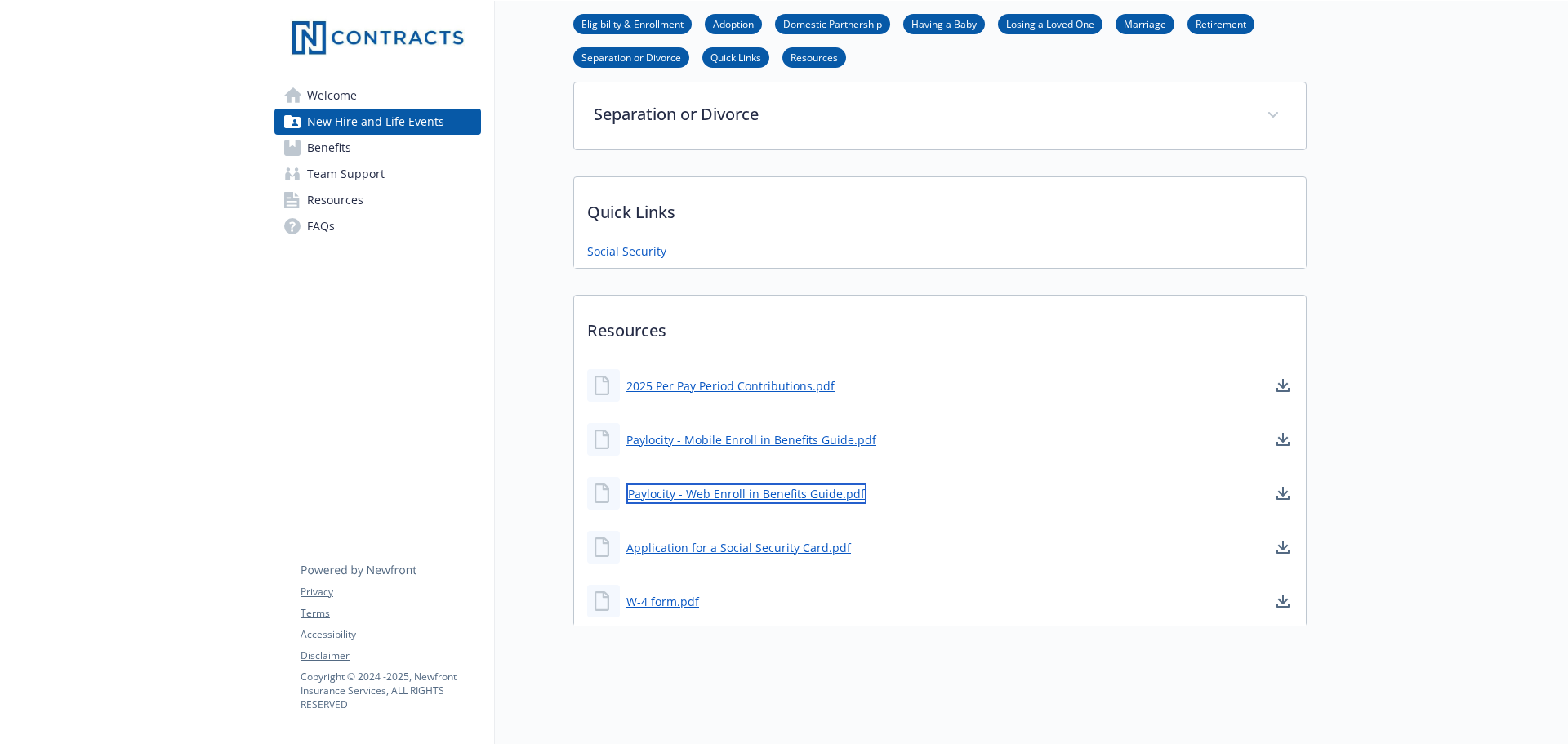
scroll to position [1605, 0]
click at [747, 483] on link "Paylocity - Web Enroll in Benefits Guide.pdf" at bounding box center [746, 493] width 240 height 21
